Goal: Navigation & Orientation: Find specific page/section

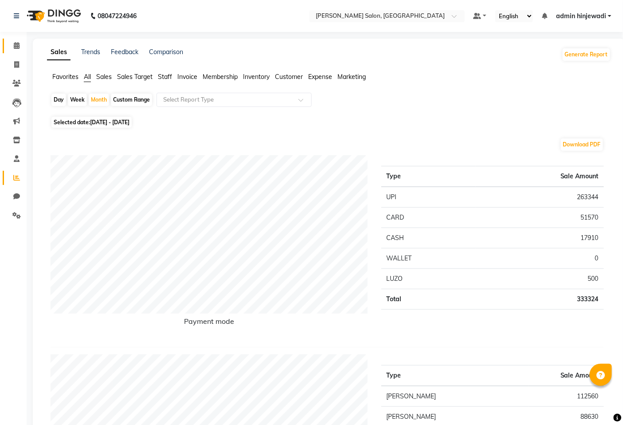
click at [6, 46] on link "Calendar" at bounding box center [13, 46] width 21 height 15
